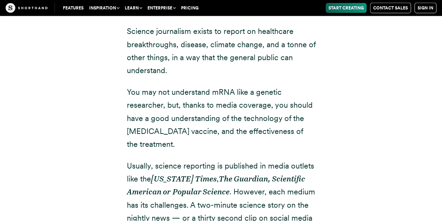
scroll to position [832, 0]
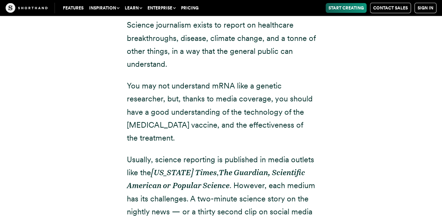
click at [215, 86] on p "You may not understand mRNA like a genetic researcher, but, thanks to media cov…" at bounding box center [221, 111] width 189 height 65
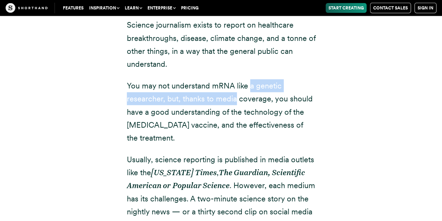
drag, startPoint x: 215, startPoint y: 86, endPoint x: 250, endPoint y: 79, distance: 35.9
click at [250, 79] on p "You may not understand mRNA like a genetic researcher, but, thanks to media cov…" at bounding box center [221, 111] width 189 height 65
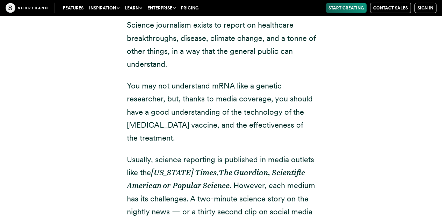
click at [229, 95] on p "You may not understand mRNA like a genetic researcher, but, thanks to media cov…" at bounding box center [221, 111] width 189 height 65
click at [177, 111] on p "You may not understand mRNA like a genetic researcher, but, thanks to media cov…" at bounding box center [221, 111] width 189 height 65
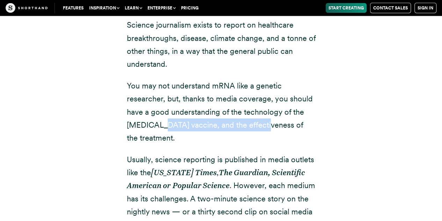
drag, startPoint x: 177, startPoint y: 111, endPoint x: 222, endPoint y: 111, distance: 45.1
click at [222, 111] on p "You may not understand mRNA like a genetic researcher, but, thanks to media cov…" at bounding box center [221, 111] width 189 height 65
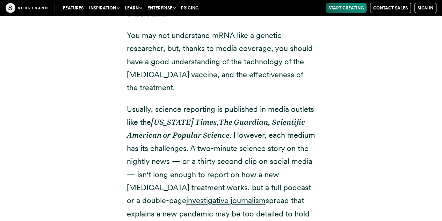
scroll to position [886, 0]
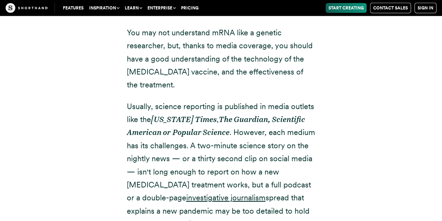
click at [229, 100] on p "Usually, science reporting is published in media outlets like the [US_STATE] Ti…" at bounding box center [221, 165] width 189 height 131
click at [205, 128] on em "Popular Science" at bounding box center [201, 132] width 57 height 9
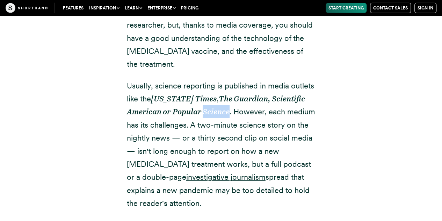
scroll to position [907, 0]
click at [183, 107] on p "Usually, science reporting is published in media outlets like the [US_STATE] Ti…" at bounding box center [221, 144] width 189 height 131
click at [218, 115] on p "Usually, science reporting is published in media outlets like the [US_STATE] Ti…" at bounding box center [221, 144] width 189 height 131
click at [198, 126] on p "Usually, science reporting is published in media outlets like the [US_STATE] Ti…" at bounding box center [221, 144] width 189 height 131
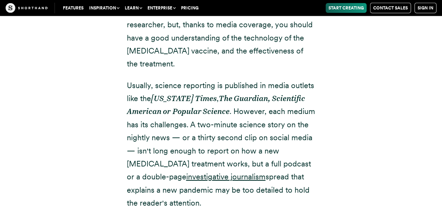
click at [198, 126] on p "Usually, science reporting is published in media outlets like the [US_STATE] Ti…" at bounding box center [221, 144] width 189 height 131
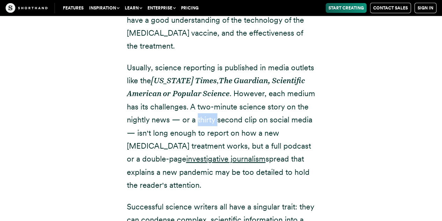
scroll to position [925, 0]
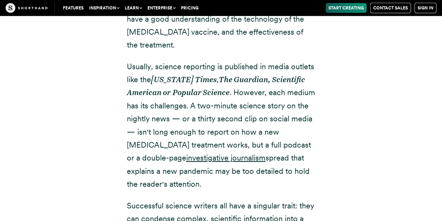
click at [198, 126] on p "Usually, science reporting is published in media outlets like the [US_STATE] Ti…" at bounding box center [221, 125] width 189 height 131
click at [215, 122] on p "Usually, science reporting is published in media outlets like the [US_STATE] Ti…" at bounding box center [221, 125] width 189 height 131
click at [213, 133] on p "Usually, science reporting is published in media outlets like the [US_STATE] Ti…" at bounding box center [221, 125] width 189 height 131
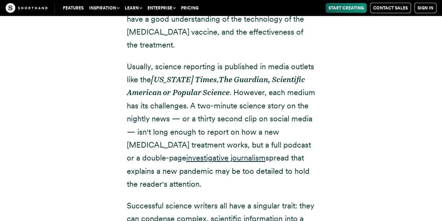
click at [257, 130] on p "Usually, science reporting is published in media outlets like the [US_STATE] Ti…" at bounding box center [221, 125] width 189 height 131
click at [240, 148] on p "Usually, science reporting is published in media outlets like the [US_STATE] Ti…" at bounding box center [221, 125] width 189 height 131
click at [258, 146] on p "Usually, science reporting is published in media outlets like the [US_STATE] Ti…" at bounding box center [221, 125] width 189 height 131
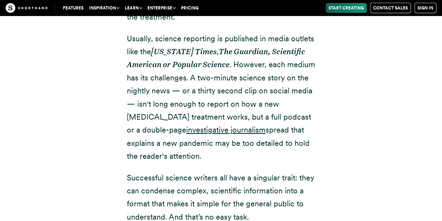
scroll to position [955, 0]
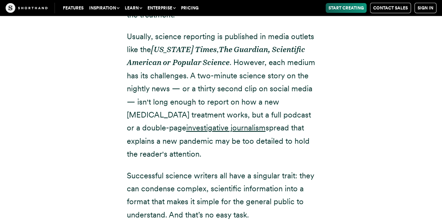
click at [250, 121] on p "Usually, science reporting is published in media outlets like the [US_STATE] Ti…" at bounding box center [221, 95] width 189 height 131
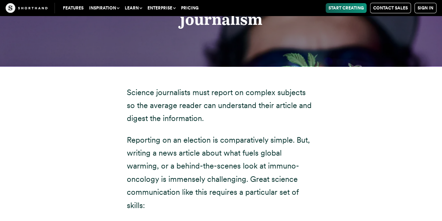
scroll to position [1252, 0]
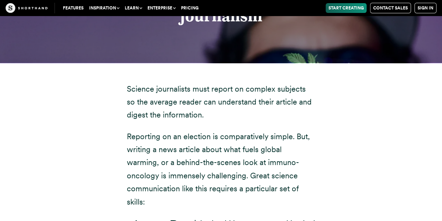
click at [237, 83] on p "Science journalists must report on complex subjects so the average reader can u…" at bounding box center [221, 102] width 189 height 39
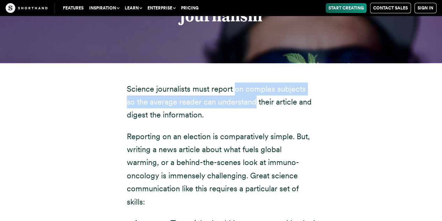
drag, startPoint x: 237, startPoint y: 82, endPoint x: 236, endPoint y: 92, distance: 9.9
click at [236, 92] on p "Science journalists must report on complex subjects so the average reader can u…" at bounding box center [221, 102] width 189 height 39
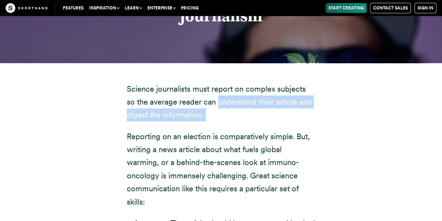
drag, startPoint x: 236, startPoint y: 92, endPoint x: 208, endPoint y: 104, distance: 29.9
click at [208, 104] on p "Science journalists must report on complex subjects so the average reader can u…" at bounding box center [221, 102] width 189 height 39
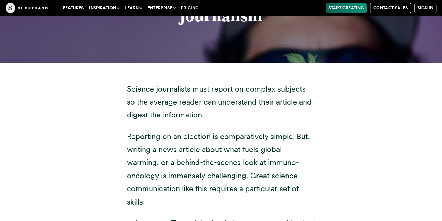
click at [197, 130] on p "Reporting on an election is comparatively simple. But, writing a news article a…" at bounding box center [221, 169] width 189 height 78
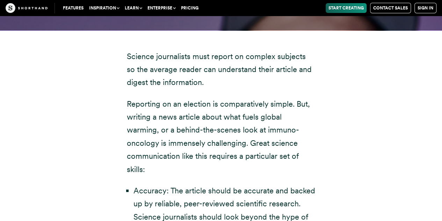
scroll to position [1286, 0]
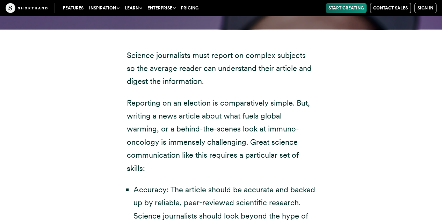
click at [200, 98] on p "Reporting on an election is comparatively simple. But, writing a news article a…" at bounding box center [221, 136] width 189 height 78
click at [253, 97] on p "Reporting on an election is comparatively simple. But, writing a news article a…" at bounding box center [221, 136] width 189 height 78
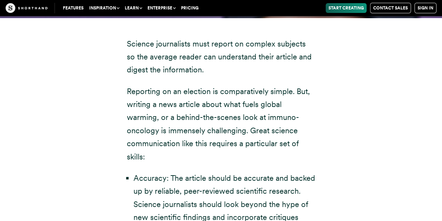
scroll to position [1298, 0]
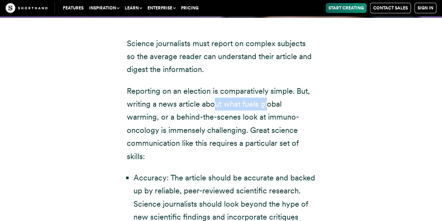
drag, startPoint x: 216, startPoint y: 94, endPoint x: 266, endPoint y: 88, distance: 50.3
click at [266, 88] on p "Reporting on an election is comparatively simple. But, writing a news article a…" at bounding box center [221, 124] width 189 height 78
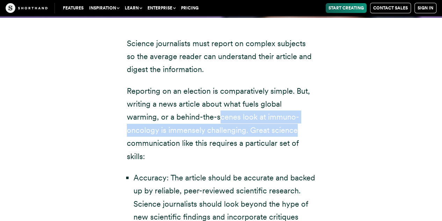
drag, startPoint x: 186, startPoint y: 101, endPoint x: 254, endPoint y: 116, distance: 69.8
click at [254, 116] on p "Reporting on an election is comparatively simple. But, writing a news article a…" at bounding box center [221, 124] width 189 height 78
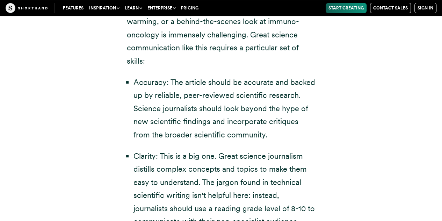
scroll to position [1395, 0]
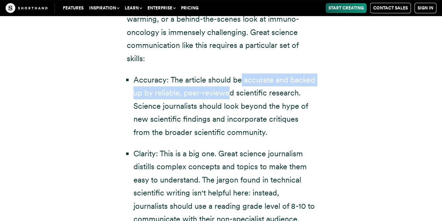
drag, startPoint x: 241, startPoint y: 55, endPoint x: 226, endPoint y: 70, distance: 21.3
click at [226, 73] on li "Accuracy: The article should be accurate and backed up by reliable, peer-review…" at bounding box center [225, 105] width 182 height 65
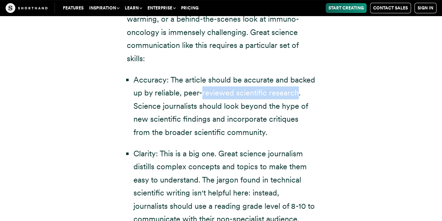
drag, startPoint x: 226, startPoint y: 70, endPoint x: 267, endPoint y: 71, distance: 40.6
click at [267, 73] on li "Accuracy: The article should be accurate and backed up by reliable, peer-review…" at bounding box center [225, 105] width 182 height 65
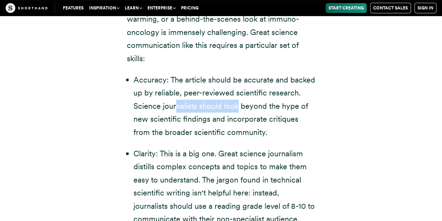
drag, startPoint x: 176, startPoint y: 81, endPoint x: 241, endPoint y: 79, distance: 65.1
click at [241, 79] on li "Accuracy: The article should be accurate and backed up by reliable, peer-review…" at bounding box center [225, 105] width 182 height 65
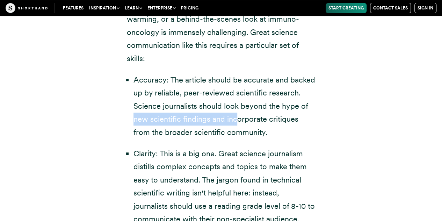
drag, startPoint x: 170, startPoint y: 95, endPoint x: 241, endPoint y: 88, distance: 71.7
click at [241, 88] on li "Accuracy: The article should be accurate and backed up by reliable, peer-review…" at bounding box center [225, 105] width 182 height 65
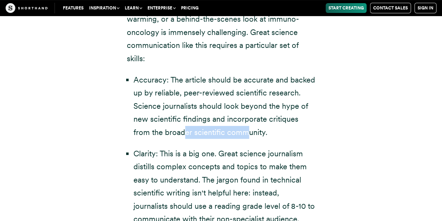
drag, startPoint x: 167, startPoint y: 107, endPoint x: 227, endPoint y: 113, distance: 60.1
click at [227, 113] on li "Accuracy: The article should be accurate and backed up by reliable, peer-review…" at bounding box center [225, 105] width 182 height 65
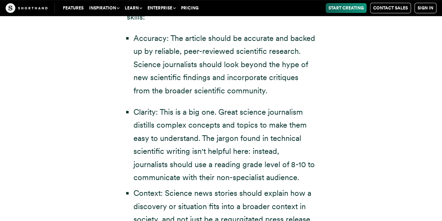
scroll to position [1438, 0]
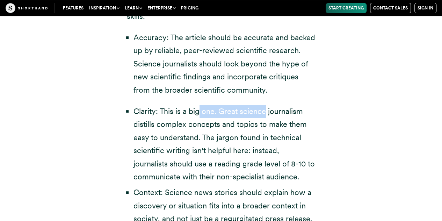
drag, startPoint x: 200, startPoint y: 83, endPoint x: 264, endPoint y: 90, distance: 64.4
click at [264, 105] on li "Clarity: This is a big one. Great science journalism distills complex concepts …" at bounding box center [225, 144] width 182 height 78
click at [195, 105] on li "Clarity: This is a big one. Great science journalism distills complex concepts …" at bounding box center [225, 144] width 182 height 78
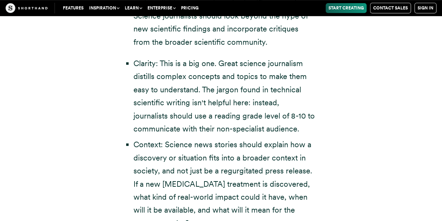
scroll to position [1486, 0]
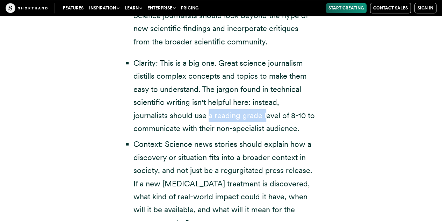
drag, startPoint x: 171, startPoint y: 94, endPoint x: 228, endPoint y: 93, distance: 56.7
click at [228, 93] on li "Clarity: This is a big one. Great science journalism distills complex concepts …" at bounding box center [225, 96] width 182 height 78
click at [216, 102] on li "Clarity: This is a big one. Great science journalism distills complex concepts …" at bounding box center [225, 96] width 182 height 78
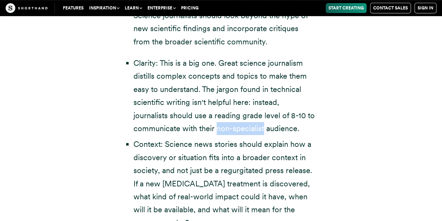
drag, startPoint x: 216, startPoint y: 102, endPoint x: 262, endPoint y: 105, distance: 45.5
click at [262, 105] on li "Clarity: This is a big one. Great science journalism distills complex concepts …" at bounding box center [225, 96] width 182 height 78
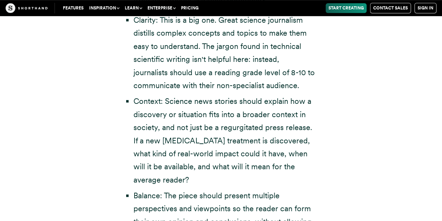
scroll to position [1529, 0]
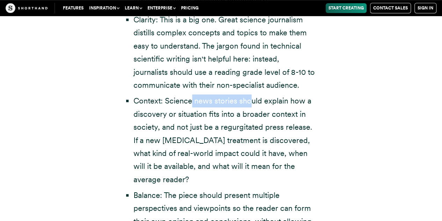
drag, startPoint x: 191, startPoint y: 74, endPoint x: 249, endPoint y: 77, distance: 58.1
click at [249, 94] on li "Context: Science news stories should explain how a discovery or situation fits …" at bounding box center [225, 140] width 182 height 92
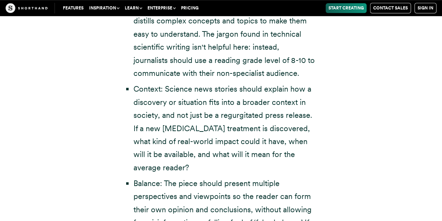
scroll to position [1544, 0]
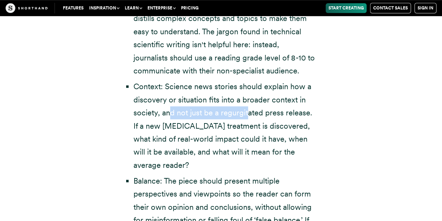
drag, startPoint x: 170, startPoint y: 90, endPoint x: 248, endPoint y: 89, distance: 78.0
click at [248, 89] on li "Context: Science news stories should explain how a discovery or situation fits …" at bounding box center [225, 126] width 182 height 92
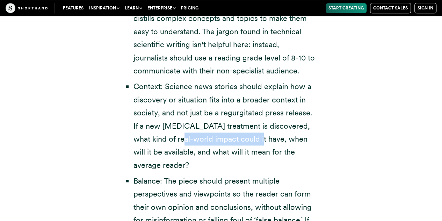
drag, startPoint x: 167, startPoint y: 112, endPoint x: 245, endPoint y: 111, distance: 77.6
click at [245, 111] on li "Context: Science news stories should explain how a discovery or situation fits …" at bounding box center [225, 126] width 182 height 92
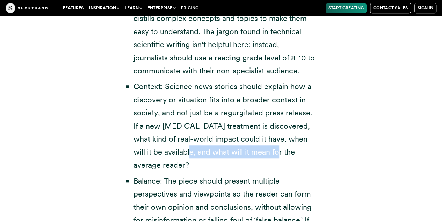
drag, startPoint x: 190, startPoint y: 127, endPoint x: 272, endPoint y: 126, distance: 82.5
click at [272, 126] on li "Context: Science news stories should explain how a discovery or situation fits …" at bounding box center [225, 126] width 182 height 92
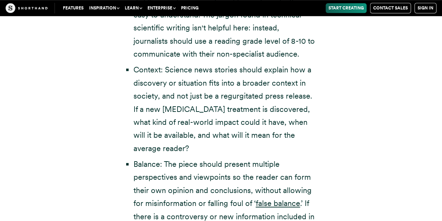
scroll to position [1562, 0]
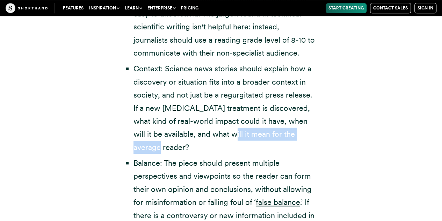
drag, startPoint x: 223, startPoint y: 102, endPoint x: 229, endPoint y: 119, distance: 17.7
click at [229, 119] on li "Context: Science news stories should explain how a discovery or situation fits …" at bounding box center [225, 108] width 182 height 92
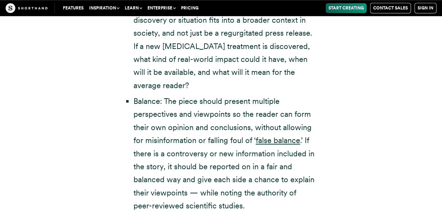
scroll to position [1624, 0]
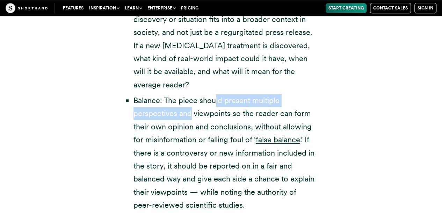
drag, startPoint x: 216, startPoint y: 73, endPoint x: 191, endPoint y: 91, distance: 30.6
click at [191, 94] on li "Balance: The piece should present multiple perspectives and viewpoints so the r…" at bounding box center [225, 153] width 182 height 118
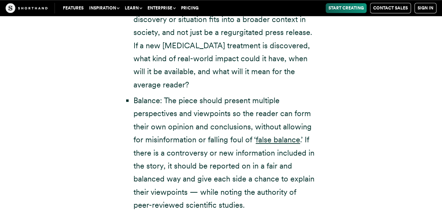
click at [195, 94] on li "Balance: The piece should present multiple perspectives and viewpoints so the r…" at bounding box center [225, 153] width 182 height 118
drag, startPoint x: 195, startPoint y: 90, endPoint x: 226, endPoint y: 90, distance: 31.5
click at [226, 94] on li "Balance: The piece should present multiple perspectives and viewpoints so the r…" at bounding box center [225, 153] width 182 height 118
click at [237, 94] on li "Balance: The piece should present multiple perspectives and viewpoints so the r…" at bounding box center [225, 153] width 182 height 118
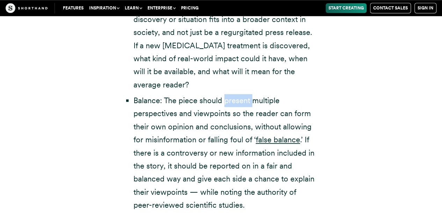
click at [237, 94] on li "Balance: The piece should present multiple perspectives and viewpoints so the r…" at bounding box center [225, 153] width 182 height 118
click at [190, 94] on li "Balance: The piece should present multiple perspectives and viewpoints so the r…" at bounding box center [225, 153] width 182 height 118
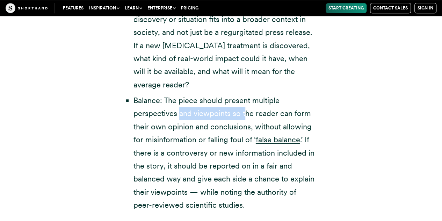
drag, startPoint x: 179, startPoint y: 89, endPoint x: 246, endPoint y: 87, distance: 67.5
click at [246, 94] on li "Balance: The piece should present multiple perspectives and viewpoints so the r…" at bounding box center [225, 153] width 182 height 118
click at [255, 102] on li "Balance: The piece should present multiple perspectives and viewpoints so the r…" at bounding box center [225, 153] width 182 height 118
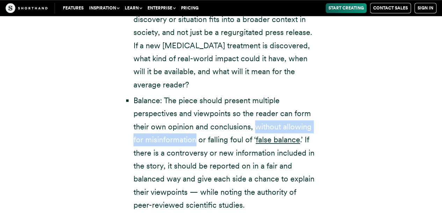
drag, startPoint x: 255, startPoint y: 102, endPoint x: 181, endPoint y: 112, distance: 74.1
click at [181, 112] on li "Balance: The piece should present multiple perspectives and viewpoints so the r…" at bounding box center [225, 153] width 182 height 118
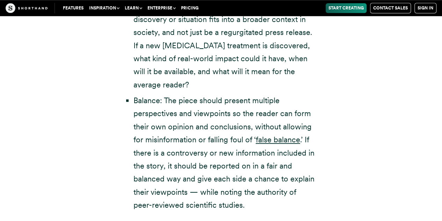
click at [230, 113] on li "Balance: The piece should present multiple perspectives and viewpoints so the r…" at bounding box center [225, 153] width 182 height 118
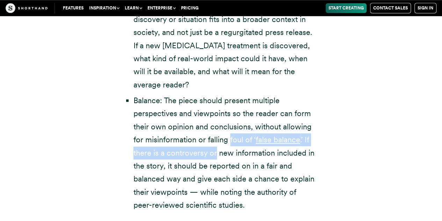
drag, startPoint x: 230, startPoint y: 113, endPoint x: 210, endPoint y: 125, distance: 23.0
click at [210, 125] on li "Balance: The piece should present multiple perspectives and viewpoints so the r…" at bounding box center [225, 153] width 182 height 118
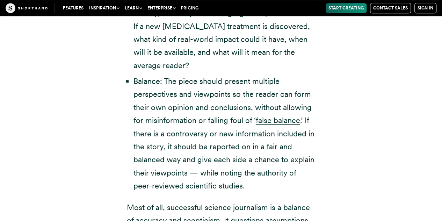
scroll to position [1644, 0]
click at [187, 95] on li "Balance: The piece should present multiple perspectives and viewpoints so the r…" at bounding box center [225, 133] width 182 height 118
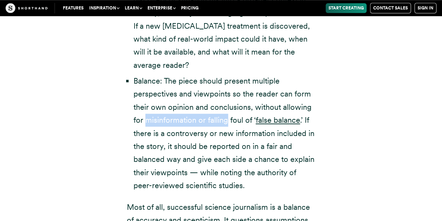
drag, startPoint x: 187, startPoint y: 95, endPoint x: 214, endPoint y: 91, distance: 27.2
click at [214, 91] on li "Balance: The piece should present multiple perspectives and viewpoints so the r…" at bounding box center [225, 133] width 182 height 118
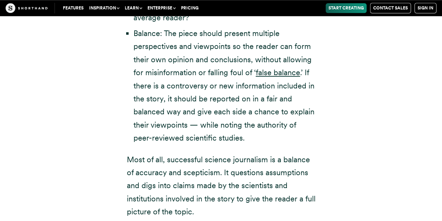
scroll to position [1692, 0]
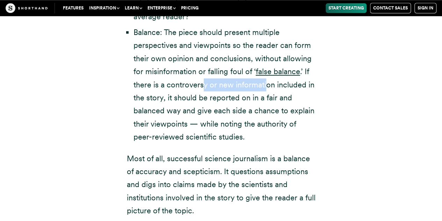
drag, startPoint x: 202, startPoint y: 65, endPoint x: 268, endPoint y: 63, distance: 65.4
click at [268, 63] on li "Balance: The piece should present multiple perspectives and viewpoints so the r…" at bounding box center [225, 85] width 182 height 118
click at [187, 70] on li "Balance: The piece should present multiple perspectives and viewpoints so the r…" at bounding box center [225, 85] width 182 height 118
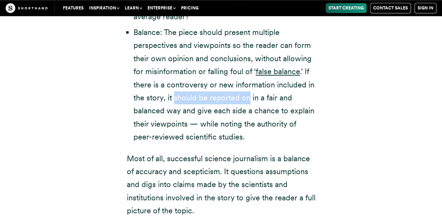
drag, startPoint x: 187, startPoint y: 70, endPoint x: 243, endPoint y: 70, distance: 56.0
click at [243, 70] on li "Balance: The piece should present multiple perspectives and viewpoints so the r…" at bounding box center [225, 85] width 182 height 118
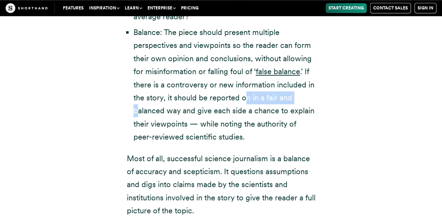
drag, startPoint x: 138, startPoint y: 85, endPoint x: 243, endPoint y: 76, distance: 105.7
click at [243, 76] on li "Balance: The piece should present multiple perspectives and viewpoints so the r…" at bounding box center [225, 85] width 182 height 118
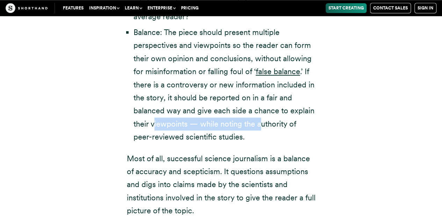
drag, startPoint x: 154, startPoint y: 98, endPoint x: 261, endPoint y: 98, distance: 107.0
click at [261, 98] on li "Balance: The piece should present multiple perspectives and viewpoints so the r…" at bounding box center [225, 85] width 182 height 118
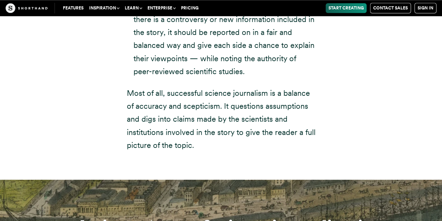
scroll to position [1761, 0]
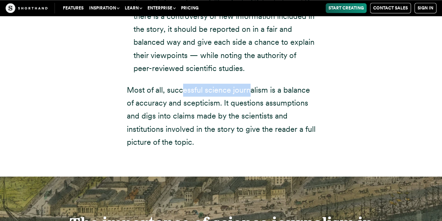
drag, startPoint x: 181, startPoint y: 63, endPoint x: 250, endPoint y: 66, distance: 69.7
click at [250, 84] on p "Most of all, successful science journalism is a balance of accuracy and sceptic…" at bounding box center [221, 116] width 189 height 65
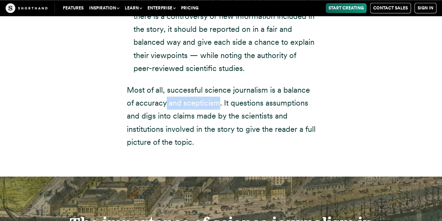
drag, startPoint x: 165, startPoint y: 81, endPoint x: 218, endPoint y: 74, distance: 52.5
click at [218, 84] on p "Most of all, successful science journalism is a balance of accuracy and sceptic…" at bounding box center [221, 116] width 189 height 65
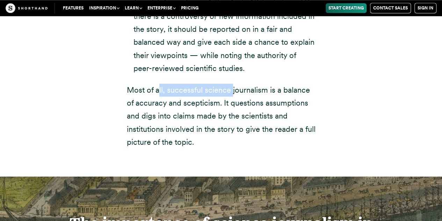
drag, startPoint x: 157, startPoint y: 61, endPoint x: 233, endPoint y: 67, distance: 76.2
click at [233, 84] on p "Most of all, successful science journalism is a balance of accuracy and sceptic…" at bounding box center [221, 116] width 189 height 65
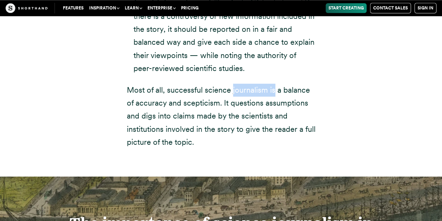
drag, startPoint x: 233, startPoint y: 67, endPoint x: 269, endPoint y: 67, distance: 36.4
click at [269, 84] on p "Most of all, successful science journalism is a balance of accuracy and sceptic…" at bounding box center [221, 116] width 189 height 65
click at [157, 84] on p "Most of all, successful science journalism is a balance of accuracy and sceptic…" at bounding box center [221, 116] width 189 height 65
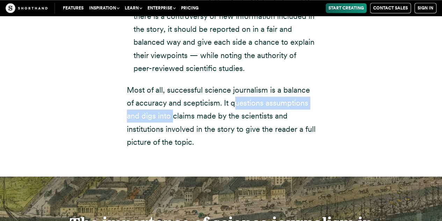
drag, startPoint x: 234, startPoint y: 78, endPoint x: 166, endPoint y: 93, distance: 70.3
click at [166, 93] on p "Most of all, successful science journalism is a balance of accuracy and sceptic…" at bounding box center [221, 116] width 189 height 65
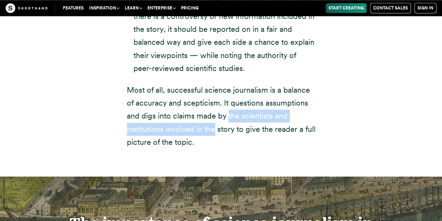
drag, startPoint x: 227, startPoint y: 92, endPoint x: 211, endPoint y: 102, distance: 19.0
click at [211, 102] on p "Most of all, successful science journalism is a balance of accuracy and sceptic…" at bounding box center [221, 116] width 189 height 65
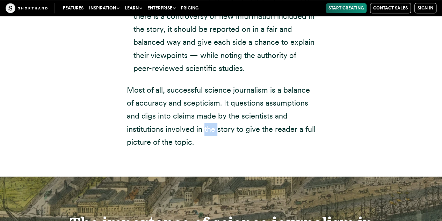
click at [211, 102] on p "Most of all, successful science journalism is a balance of accuracy and sceptic…" at bounding box center [221, 116] width 189 height 65
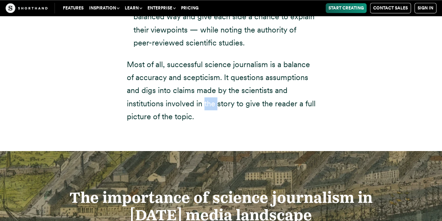
scroll to position [1792, 0]
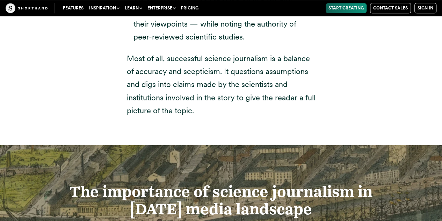
click at [207, 81] on p "Most of all, successful science journalism is a balance of accuracy and sceptic…" at bounding box center [221, 84] width 189 height 65
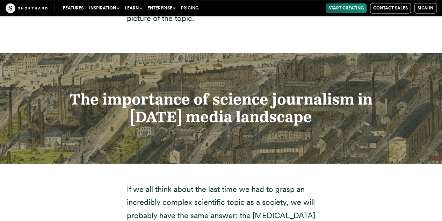
scroll to position [1885, 0]
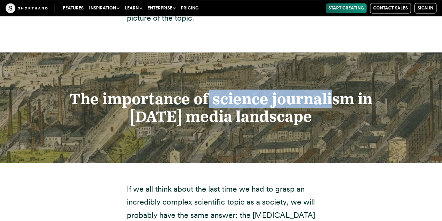
drag, startPoint x: 207, startPoint y: 81, endPoint x: 330, endPoint y: 70, distance: 123.6
click at [330, 90] on strong "The importance of science journalism in [DATE] media landscape" at bounding box center [221, 107] width 303 height 35
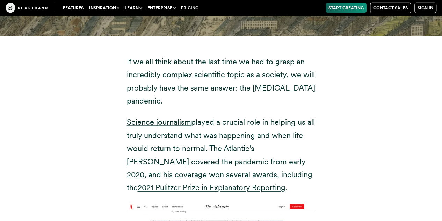
scroll to position [2012, 0]
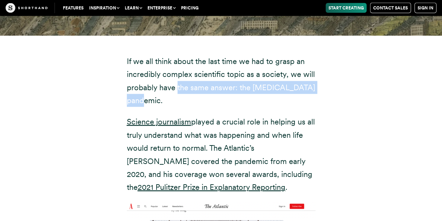
drag, startPoint x: 176, startPoint y: 64, endPoint x: 178, endPoint y: 81, distance: 17.3
click at [178, 81] on p "If we all think about the last time we had to grasp an incredibly complex scien…" at bounding box center [221, 81] width 189 height 52
drag, startPoint x: 178, startPoint y: 81, endPoint x: 175, endPoint y: 70, distance: 11.4
click at [175, 70] on p "If we all think about the last time we had to grasp an incredibly complex scien…" at bounding box center [221, 81] width 189 height 52
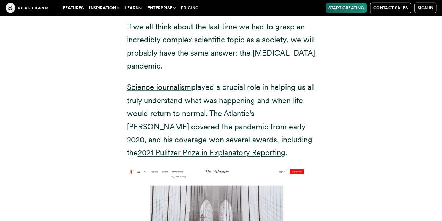
scroll to position [2047, 0]
click at [174, 83] on p "Science journalism played a crucial role in helping us all truly understand wha…" at bounding box center [221, 119] width 189 height 78
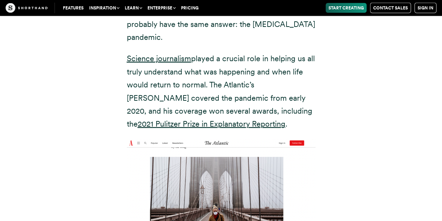
scroll to position [2080, 0]
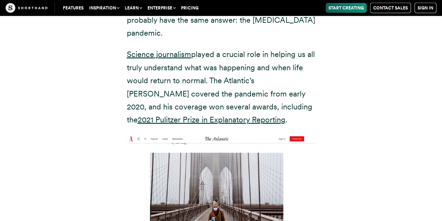
click at [210, 64] on p "Science journalism played a crucial role in helping us all truly understand wha…" at bounding box center [221, 87] width 189 height 78
drag, startPoint x: 184, startPoint y: 77, endPoint x: 213, endPoint y: 78, distance: 28.7
click at [213, 78] on p "Science journalism played a crucial role in helping us all truly understand wha…" at bounding box center [221, 87] width 189 height 78
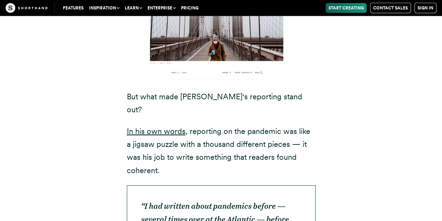
scroll to position [2253, 0]
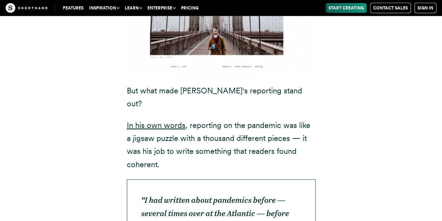
click at [228, 119] on p "In his own words , reporting on the pandemic was like a jigsaw puzzle with a th…" at bounding box center [221, 145] width 189 height 52
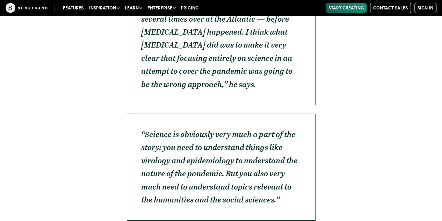
scroll to position [2447, 0]
click at [271, 113] on p "“Science is obviously very much a part of the story; you need to understand thi…" at bounding box center [221, 166] width 189 height 107
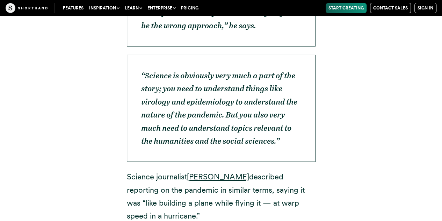
scroll to position [2506, 0]
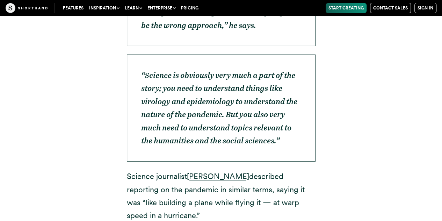
click at [255, 170] on p "Science journalist [PERSON_NAME] described reporting on the pandemic in similar…" at bounding box center [221, 196] width 189 height 52
click at [290, 170] on p "Science journalist [PERSON_NAME] described reporting on the pandemic in similar…" at bounding box center [221, 196] width 189 height 52
click at [193, 170] on p "Science journalist [PERSON_NAME] described reporting on the pandemic in similar…" at bounding box center [221, 196] width 189 height 52
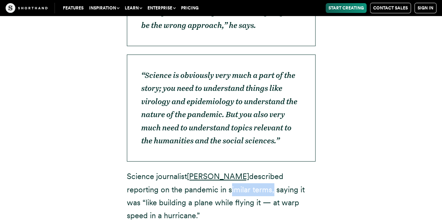
drag, startPoint x: 193, startPoint y: 132, endPoint x: 229, endPoint y: 141, distance: 37.3
click at [229, 170] on p "Science journalist [PERSON_NAME] described reporting on the pandemic in similar…" at bounding box center [221, 196] width 189 height 52
click at [252, 170] on p "Science journalist [PERSON_NAME] described reporting on the pandemic in similar…" at bounding box center [221, 196] width 189 height 52
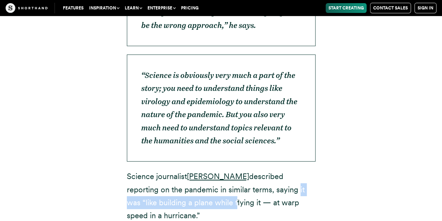
drag, startPoint x: 252, startPoint y: 140, endPoint x: 184, endPoint y: 148, distance: 68.2
click at [184, 170] on p "Science journalist [PERSON_NAME] described reporting on the pandemic in similar…" at bounding box center [221, 196] width 189 height 52
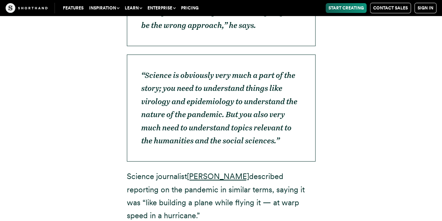
click at [230, 170] on p "Science journalist [PERSON_NAME] described reporting on the pandemic in similar…" at bounding box center [221, 196] width 189 height 52
drag, startPoint x: 230, startPoint y: 153, endPoint x: 272, endPoint y: 153, distance: 42.0
click at [272, 170] on p "Science journalist [PERSON_NAME] described reporting on the pandemic in similar…" at bounding box center [221, 196] width 189 height 52
click at [144, 170] on p "Science journalist [PERSON_NAME] described reporting on the pandemic in similar…" at bounding box center [221, 196] width 189 height 52
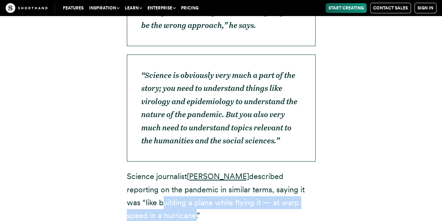
drag, startPoint x: 144, startPoint y: 164, endPoint x: 141, endPoint y: 142, distance: 21.6
click at [141, 170] on p "Science journalist [PERSON_NAME] described reporting on the pandemic in similar…" at bounding box center [221, 196] width 189 height 52
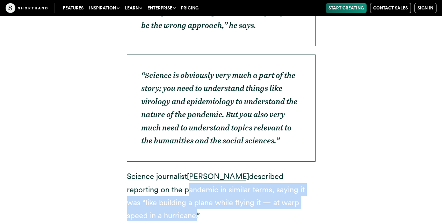
click at [141, 170] on p "Science journalist [PERSON_NAME] described reporting on the pandemic in similar…" at bounding box center [221, 196] width 189 height 52
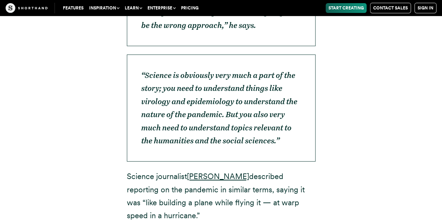
click at [141, 170] on p "Science journalist [PERSON_NAME] described reporting on the pandemic in similar…" at bounding box center [221, 196] width 189 height 52
click at [204, 170] on p "Science journalist [PERSON_NAME] described reporting on the pandemic in similar…" at bounding box center [221, 196] width 189 height 52
drag, startPoint x: 204, startPoint y: 142, endPoint x: 246, endPoint y: 138, distance: 41.8
click at [246, 170] on p "Science journalist [PERSON_NAME] described reporting on the pandemic in similar…" at bounding box center [221, 196] width 189 height 52
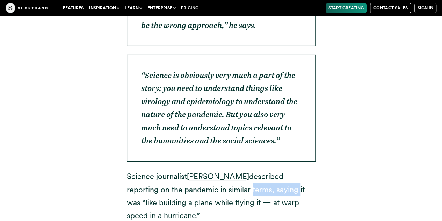
click at [246, 170] on p "Science journalist [PERSON_NAME] described reporting on the pandemic in similar…" at bounding box center [221, 196] width 189 height 52
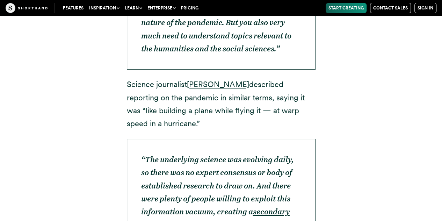
scroll to position [2616, 0]
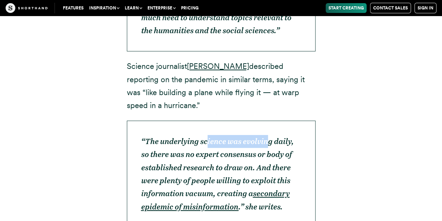
drag, startPoint x: 208, startPoint y: 95, endPoint x: 270, endPoint y: 91, distance: 62.1
click at [270, 121] on p "“The underlying science was evolving daily, so there was no expert consensus or…" at bounding box center [221, 174] width 189 height 107
click at [270, 137] on em "“The underlying science was evolving daily, so there was no expert consensus or…" at bounding box center [217, 168] width 153 height 62
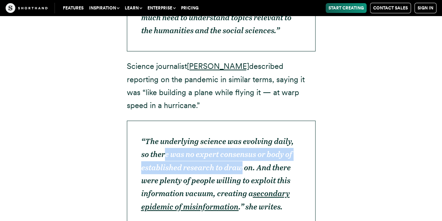
drag, startPoint x: 164, startPoint y: 100, endPoint x: 242, endPoint y: 111, distance: 79.2
click at [242, 137] on em "“The underlying science was evolving daily, so there was no expert consensus or…" at bounding box center [217, 168] width 153 height 62
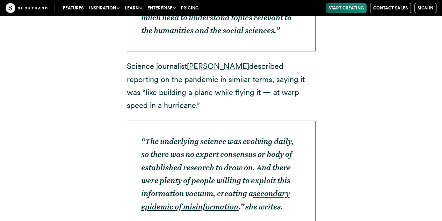
click at [227, 144] on em "“The underlying science was evolving daily, so there was no expert consensus or…" at bounding box center [217, 168] width 153 height 62
click at [241, 146] on em "“The underlying science was evolving daily, so there was no expert consensus or…" at bounding box center [217, 168] width 153 height 62
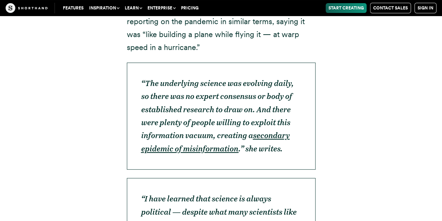
scroll to position [2696, 0]
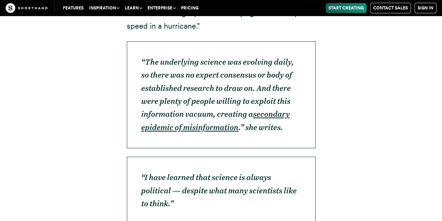
click at [230, 173] on em "“I have learned that science is always political — despite what many scientists…" at bounding box center [219, 190] width 156 height 35
drag, startPoint x: 211, startPoint y: 138, endPoint x: 246, endPoint y: 135, distance: 34.7
click at [246, 173] on em "“I have learned that science is always political — despite what many scientists…" at bounding box center [219, 190] width 156 height 35
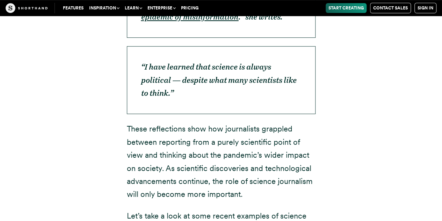
scroll to position [2808, 0]
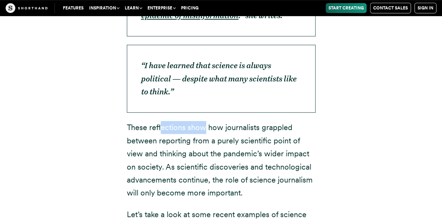
drag, startPoint x: 162, startPoint y: 64, endPoint x: 205, endPoint y: 77, distance: 45.6
click at [205, 121] on p "These reflections show how journalists grappled between reporting from a purely…" at bounding box center [221, 160] width 189 height 78
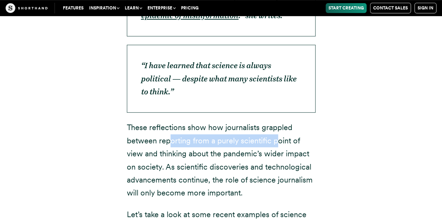
drag, startPoint x: 171, startPoint y: 89, endPoint x: 279, endPoint y: 87, distance: 108.8
click at [279, 121] on p "These reflections show how journalists grappled between reporting from a purely…" at bounding box center [221, 160] width 189 height 78
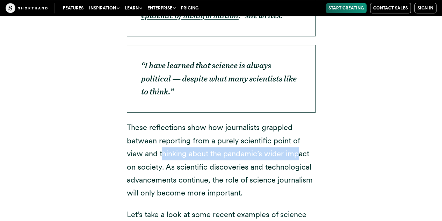
drag, startPoint x: 161, startPoint y: 97, endPoint x: 296, endPoint y: 105, distance: 135.9
click at [296, 121] on p "These reflections show how journalists grappled between reporting from a purely…" at bounding box center [221, 160] width 189 height 78
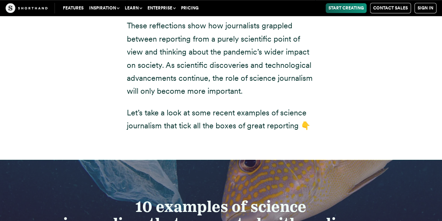
scroll to position [2910, 0]
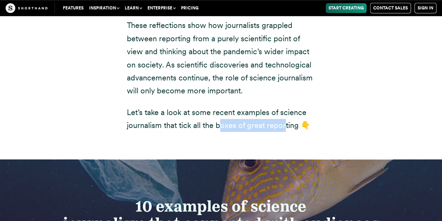
drag, startPoint x: 218, startPoint y: 75, endPoint x: 290, endPoint y: 69, distance: 72.0
click at [290, 106] on p "Let’s take a look at some recent examples of science journalism that tick all t…" at bounding box center [221, 119] width 189 height 26
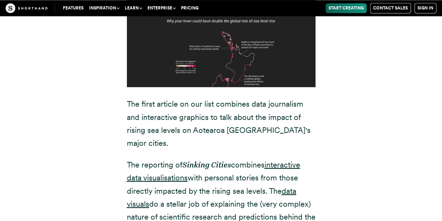
scroll to position [3297, 0]
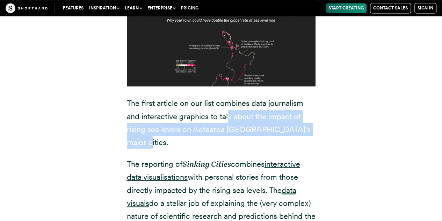
drag, startPoint x: 227, startPoint y: 55, endPoint x: 250, endPoint y: 77, distance: 32.2
click at [250, 97] on p "The first article on our list combines data journalism and interactive graphics…" at bounding box center [221, 123] width 189 height 52
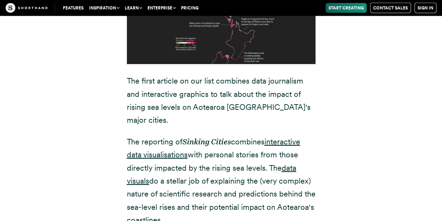
scroll to position [3320, 0]
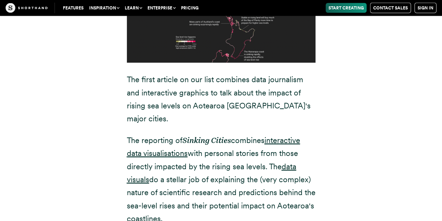
click at [218, 136] on em "Sinking Cities" at bounding box center [207, 140] width 49 height 9
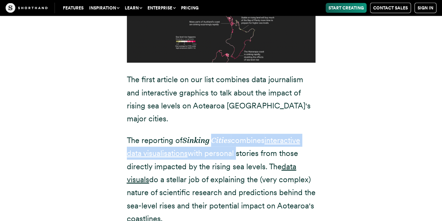
drag, startPoint x: 218, startPoint y: 79, endPoint x: 227, endPoint y: 87, distance: 11.9
click at [227, 134] on p "The reporting of Sinking Cities combines interactive data visualisations with p…" at bounding box center [221, 180] width 189 height 92
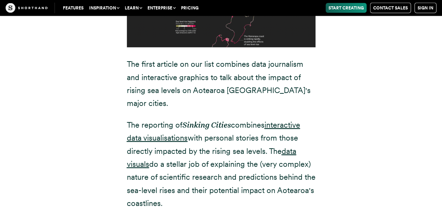
scroll to position [3338, 0]
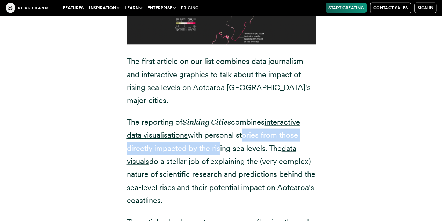
drag, startPoint x: 241, startPoint y: 70, endPoint x: 216, endPoint y: 86, distance: 29.1
click at [216, 116] on p "The reporting of Sinking Cities combines interactive data visualisations with p…" at bounding box center [221, 162] width 189 height 92
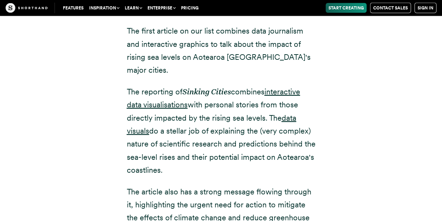
scroll to position [3369, 0]
click at [192, 85] on p "The reporting of Sinking Cities combines interactive data visualisations with p…" at bounding box center [221, 131] width 189 height 92
click at [200, 85] on p "The reporting of Sinking Cities combines interactive data visualisations with p…" at bounding box center [221, 131] width 189 height 92
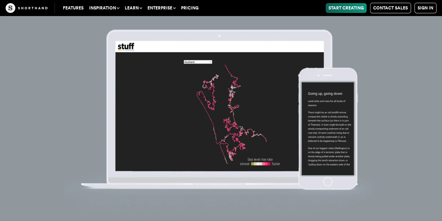
scroll to position [3825, 0]
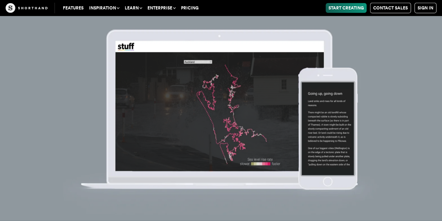
click at [234, 117] on img at bounding box center [221, 110] width 442 height 221
click at [0, 101] on img at bounding box center [221, 110] width 442 height 221
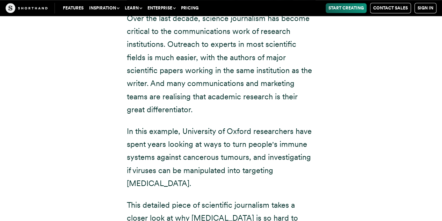
scroll to position [4233, 0]
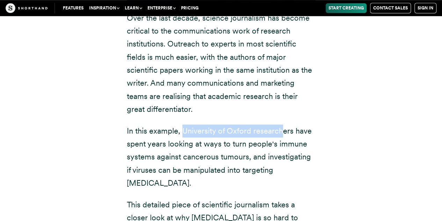
drag, startPoint x: 183, startPoint y: 65, endPoint x: 285, endPoint y: 66, distance: 102.1
click at [285, 125] on p "In this example, University of Oxford researchers have spent years looking at w…" at bounding box center [221, 157] width 189 height 65
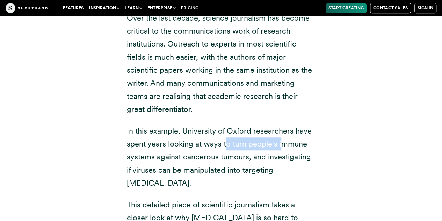
drag, startPoint x: 226, startPoint y: 79, endPoint x: 281, endPoint y: 79, distance: 55.6
click at [281, 125] on p "In this example, University of Oxford researchers have spent years looking at w…" at bounding box center [221, 157] width 189 height 65
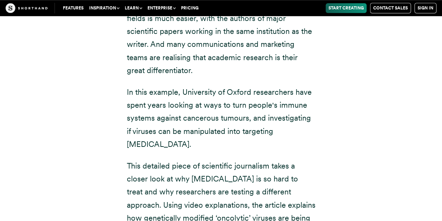
scroll to position [4272, 0]
click at [216, 159] on p "This detailed piece of scientific journalism takes a closer look at why [MEDICA…" at bounding box center [221, 205] width 189 height 92
click at [265, 85] on p "In this example, University of Oxford researchers have spent years looking at w…" at bounding box center [221, 117] width 189 height 65
drag, startPoint x: 265, startPoint y: 38, endPoint x: 206, endPoint y: 40, distance: 59.5
click at [206, 85] on p "In this example, University of Oxford researchers have spent years looking at w…" at bounding box center [221, 117] width 189 height 65
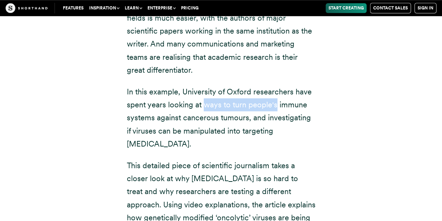
click at [206, 85] on p "In this example, University of Oxford researchers have spent years looking at w…" at bounding box center [221, 117] width 189 height 65
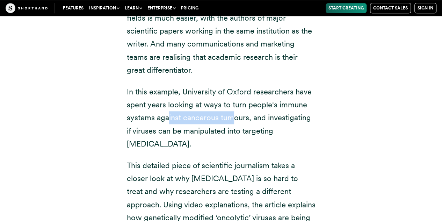
drag, startPoint x: 169, startPoint y: 51, endPoint x: 233, endPoint y: 51, distance: 64.4
click at [233, 85] on p "In this example, University of Oxford researchers have spent years looking at w…" at bounding box center [221, 117] width 189 height 65
click at [168, 159] on p "This detailed piece of scientific journalism takes a closer look at why [MEDICA…" at bounding box center [221, 205] width 189 height 92
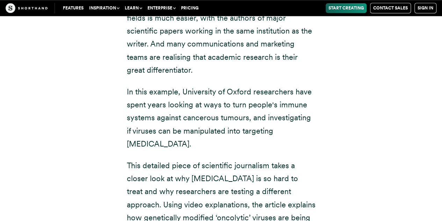
click at [202, 159] on p "This detailed piece of scientific journalism takes a closer look at why [MEDICA…" at bounding box center [221, 205] width 189 height 92
click at [216, 159] on p "This detailed piece of scientific journalism takes a closer look at why [MEDICA…" at bounding box center [221, 205] width 189 height 92
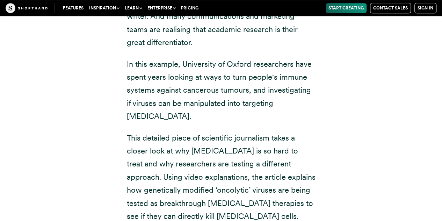
scroll to position [4300, 0]
drag, startPoint x: 191, startPoint y: 81, endPoint x: 258, endPoint y: 80, distance: 67.2
click at [258, 131] on p "This detailed piece of scientific journalism takes a closer look at why [MEDICA…" at bounding box center [221, 177] width 189 height 92
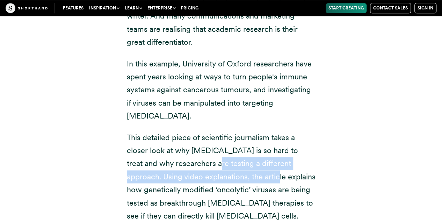
drag, startPoint x: 195, startPoint y: 90, endPoint x: 249, endPoint y: 95, distance: 53.8
click at [249, 131] on p "This detailed piece of scientific journalism takes a closer look at why [MEDICA…" at bounding box center [221, 177] width 189 height 92
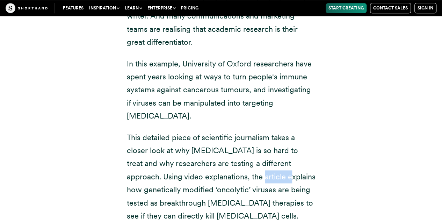
click at [249, 131] on p "This detailed piece of scientific journalism takes a closer look at why [MEDICA…" at bounding box center [221, 177] width 189 height 92
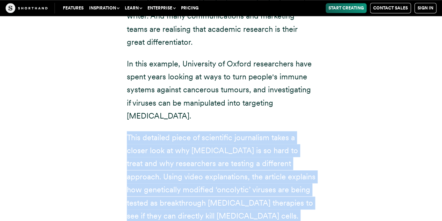
click at [249, 131] on p "This detailed piece of scientific journalism takes a closer look at why [MEDICA…" at bounding box center [221, 177] width 189 height 92
click at [172, 131] on p "This detailed piece of scientific journalism takes a closer look at why [MEDICA…" at bounding box center [221, 177] width 189 height 92
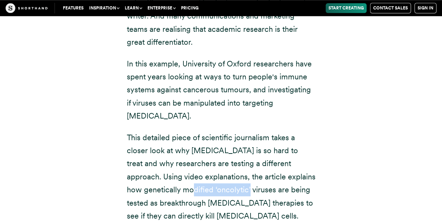
drag, startPoint x: 172, startPoint y: 112, endPoint x: 201, endPoint y: 112, distance: 29.4
click at [201, 131] on p "This detailed piece of scientific journalism takes a closer look at why [MEDICA…" at bounding box center [221, 177] width 189 height 92
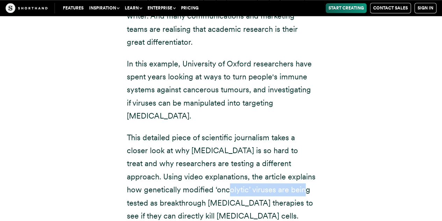
drag, startPoint x: 201, startPoint y: 112, endPoint x: 257, endPoint y: 116, distance: 56.1
click at [257, 131] on p "This detailed piece of scientific journalism takes a closer look at why [MEDICA…" at bounding box center [221, 177] width 189 height 92
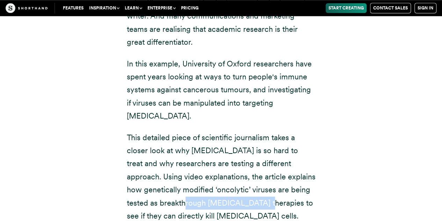
drag, startPoint x: 183, startPoint y: 124, endPoint x: 255, endPoint y: 123, distance: 72.1
click at [255, 131] on p "This detailed piece of scientific journalism takes a closer look at why [MEDICA…" at bounding box center [221, 177] width 189 height 92
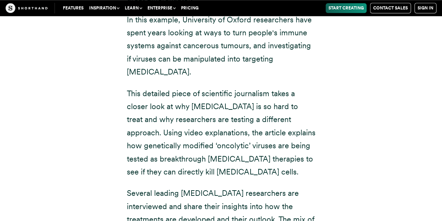
scroll to position [4345, 0]
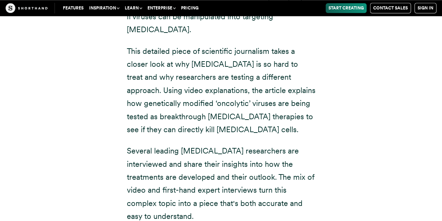
click at [170, 144] on p "Several leading [MEDICAL_DATA] researchers are interviewed and share their insi…" at bounding box center [221, 183] width 189 height 78
click at [179, 144] on p "Several leading [MEDICAL_DATA] researchers are interviewed and share their insi…" at bounding box center [221, 183] width 189 height 78
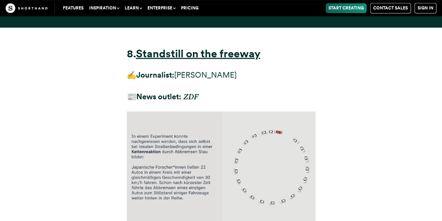
scroll to position [9928, 0]
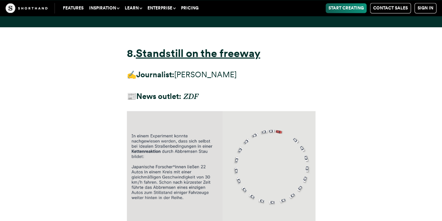
drag, startPoint x: 235, startPoint y: 96, endPoint x: 240, endPoint y: 110, distance: 14.9
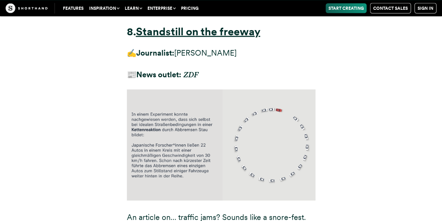
scroll to position [9953, 0]
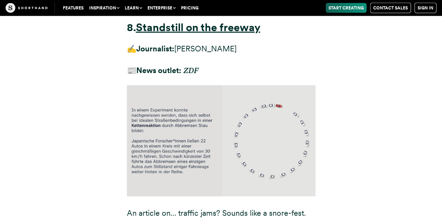
drag, startPoint x: 240, startPoint y: 110, endPoint x: 241, endPoint y: 122, distance: 12.3
click at [241, 122] on div "8. Standstill on the freeway ✍️ Journalist: [PERSON_NAME] 📰 News outlet: ZDF An…" at bounding box center [221, 196] width 189 height 351
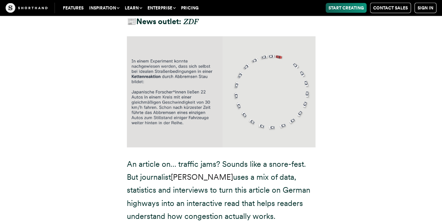
scroll to position [10019, 0]
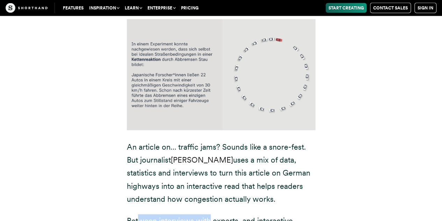
drag, startPoint x: 140, startPoint y: 68, endPoint x: 211, endPoint y: 60, distance: 71.5
drag, startPoint x: 253, startPoint y: 63, endPoint x: 249, endPoint y: 80, distance: 16.9
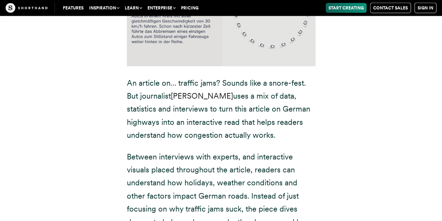
scroll to position [10084, 0]
click at [275, 150] on p "Between interviews with experts, and interactive visuals placed throughout the …" at bounding box center [221, 196] width 189 height 92
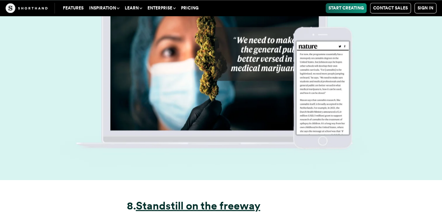
scroll to position [9733, 0]
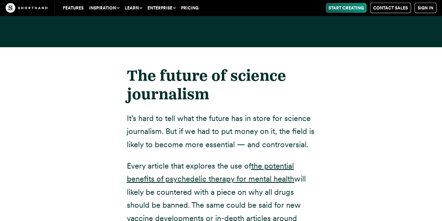
scroll to position [12628, 0]
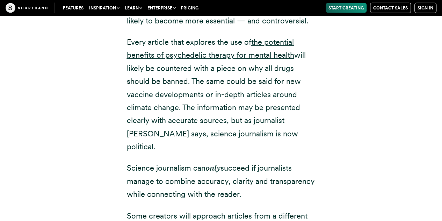
scroll to position [12744, 0]
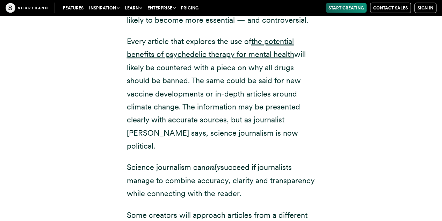
drag, startPoint x: 246, startPoint y: 53, endPoint x: 252, endPoint y: 67, distance: 15.8
drag, startPoint x: 227, startPoint y: 73, endPoint x: 263, endPoint y: 77, distance: 36.2
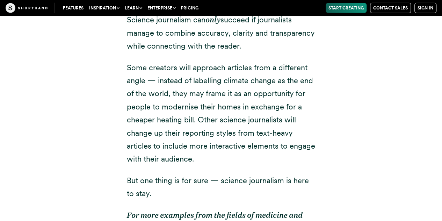
scroll to position [12893, 0]
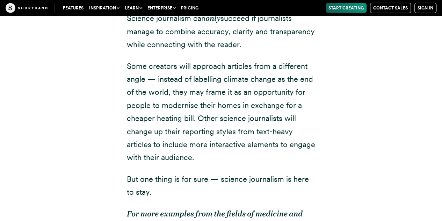
drag, startPoint x: 222, startPoint y: 91, endPoint x: 235, endPoint y: 85, distance: 14.1
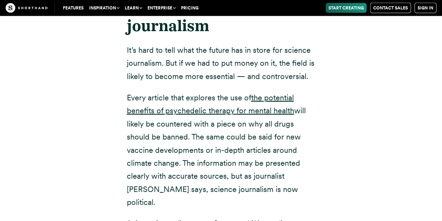
scroll to position [12688, 0]
